Goal: Navigation & Orientation: Find specific page/section

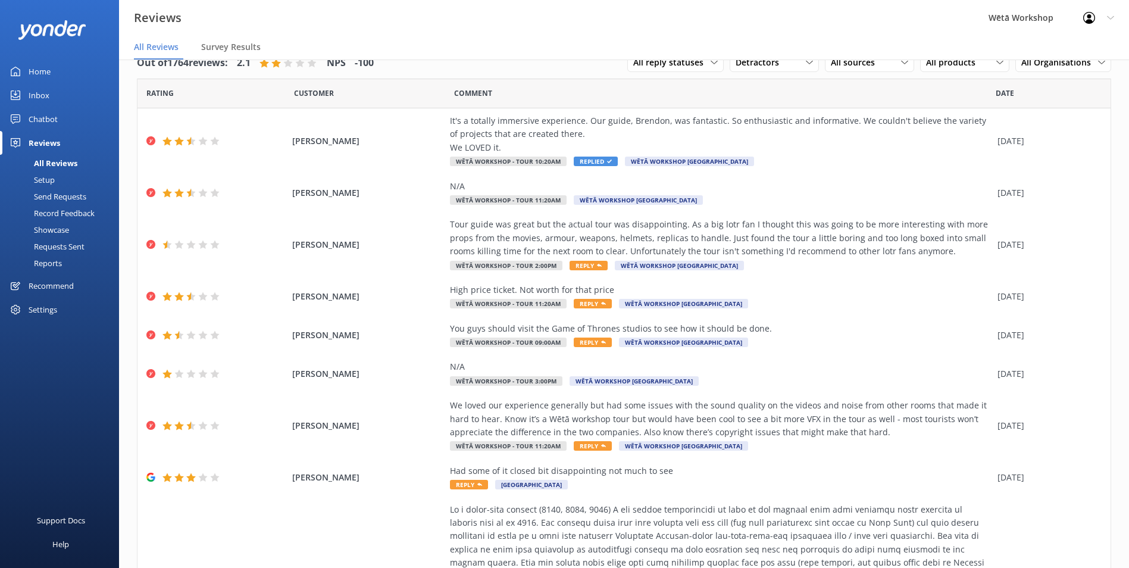
scroll to position [229, 0]
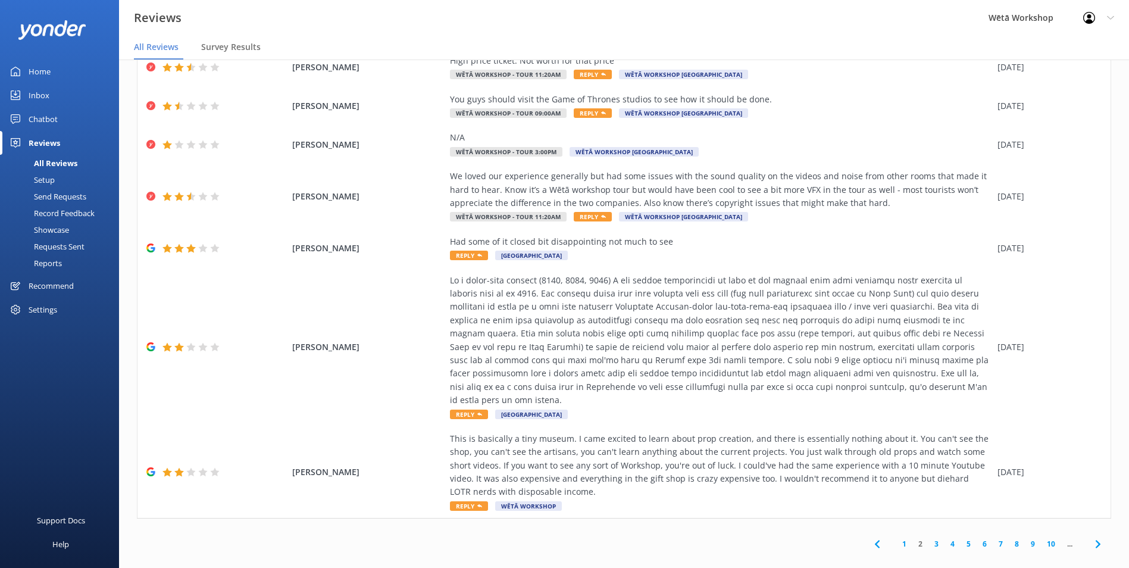
click at [46, 36] on img at bounding box center [52, 30] width 68 height 20
click at [46, 32] on img at bounding box center [52, 30] width 68 height 20
click at [43, 67] on div "Home" at bounding box center [40, 72] width 22 height 24
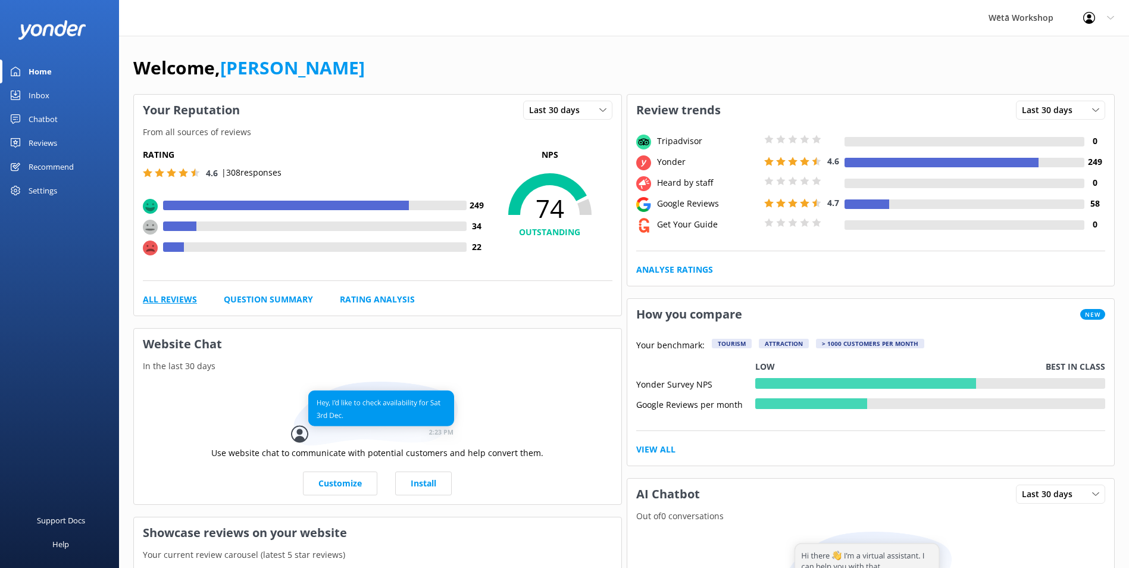
click at [154, 300] on link "All Reviews" at bounding box center [170, 299] width 54 height 13
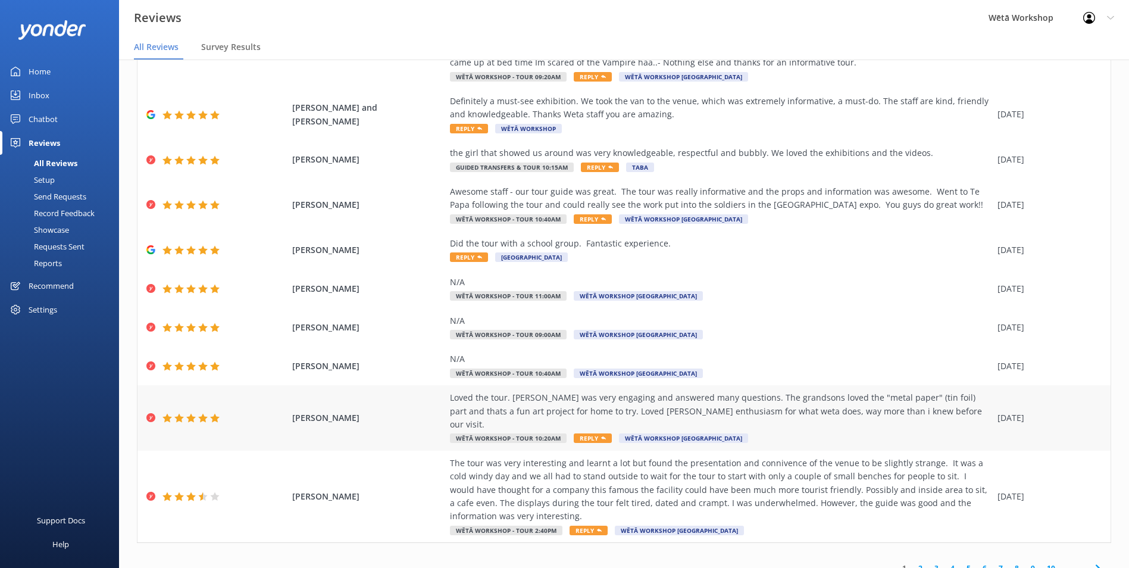
scroll to position [123, 0]
